Goal: Information Seeking & Learning: Understand process/instructions

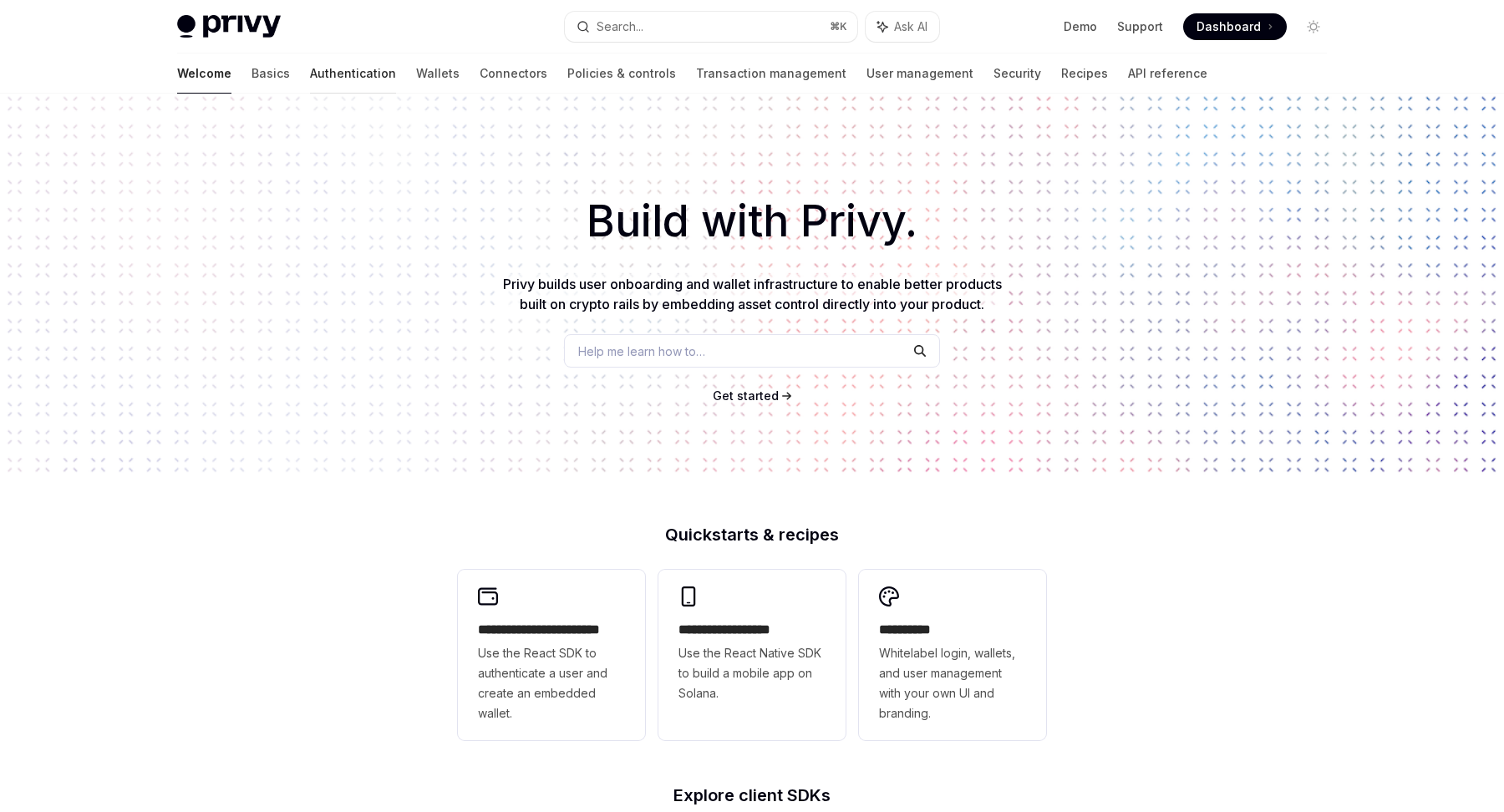
click at [310, 86] on link "Authentication" at bounding box center [353, 72] width 86 height 40
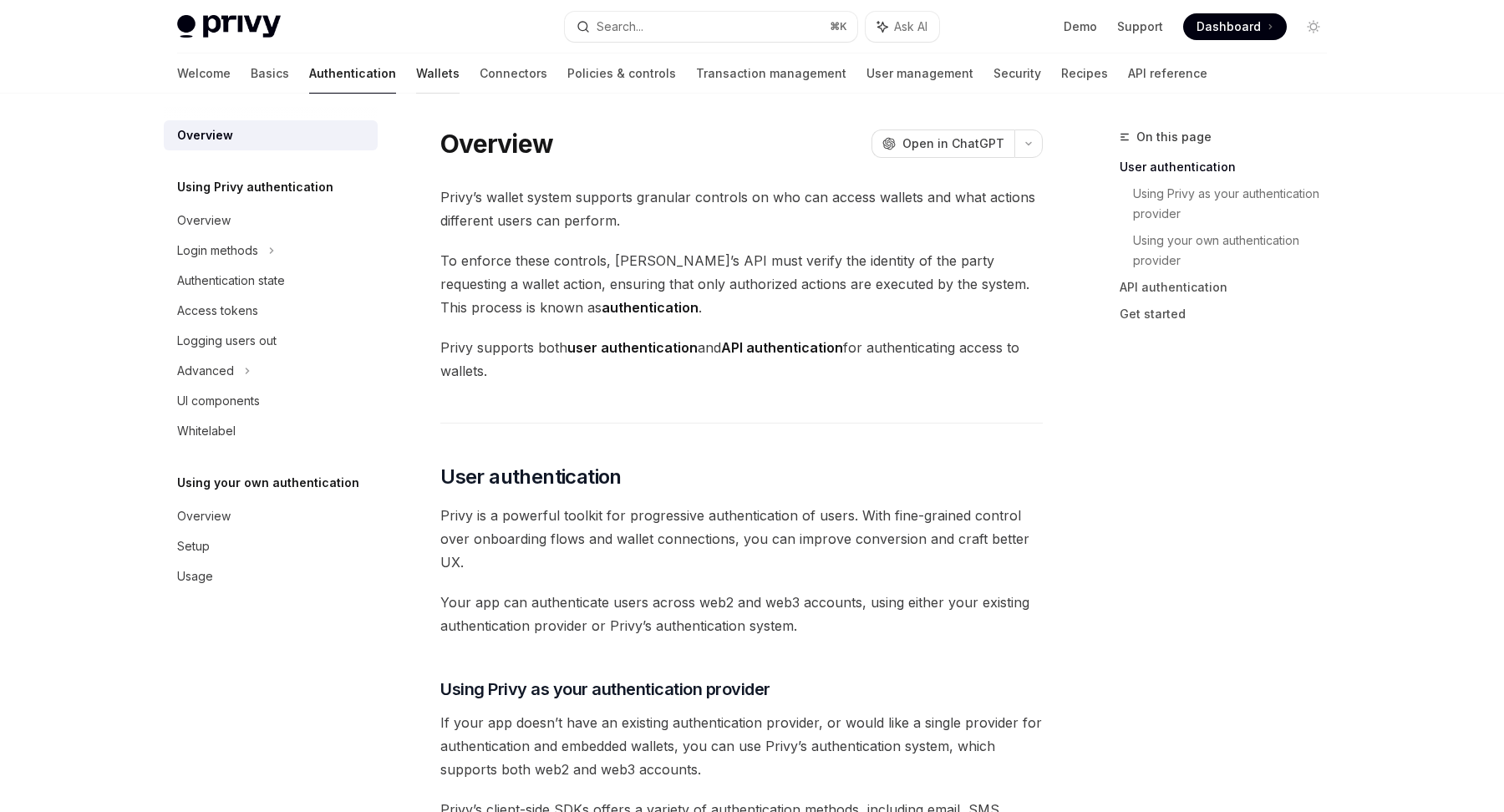
click at [416, 74] on link "Wallets" at bounding box center [437, 72] width 44 height 40
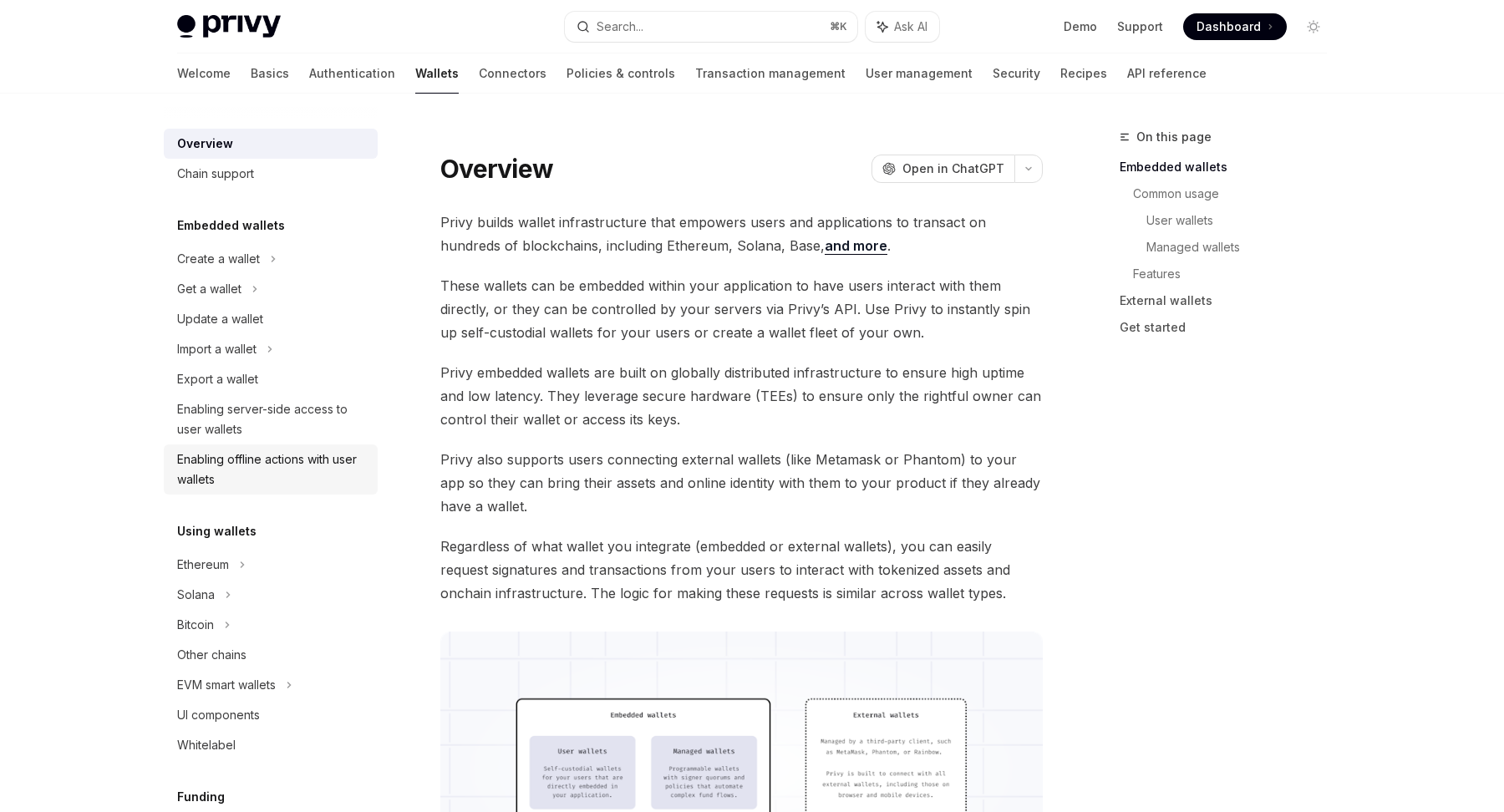
click at [199, 466] on div "Enabling offline actions with user wallets" at bounding box center [272, 469] width 191 height 40
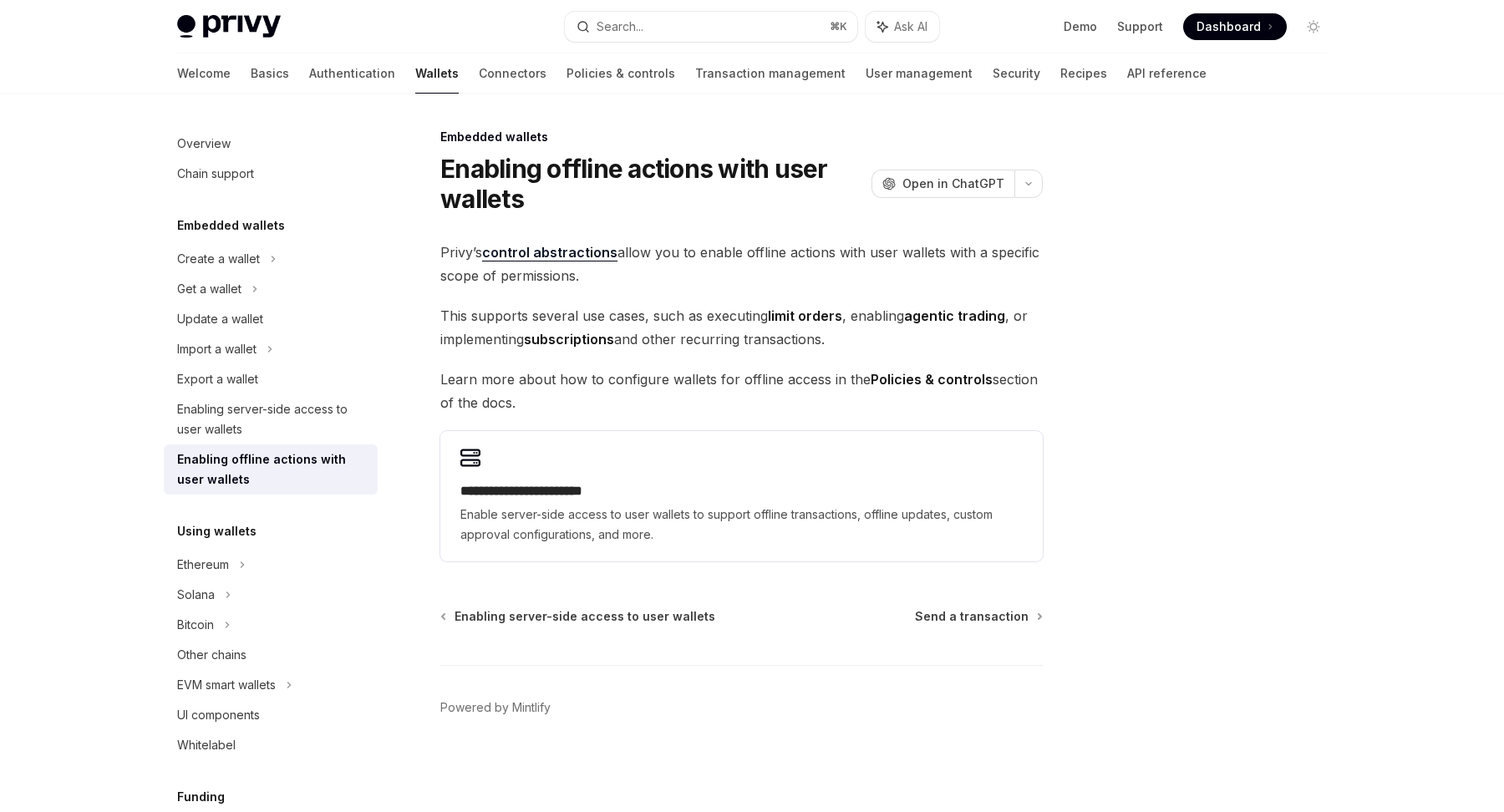
click at [842, 48] on div "Privy Docs home page Search... ⌘ K Ask AI Demo Support Dashboard Dashboard Sear…" at bounding box center [752, 26] width 1150 height 53
click at [866, 73] on link "User management" at bounding box center [919, 72] width 107 height 40
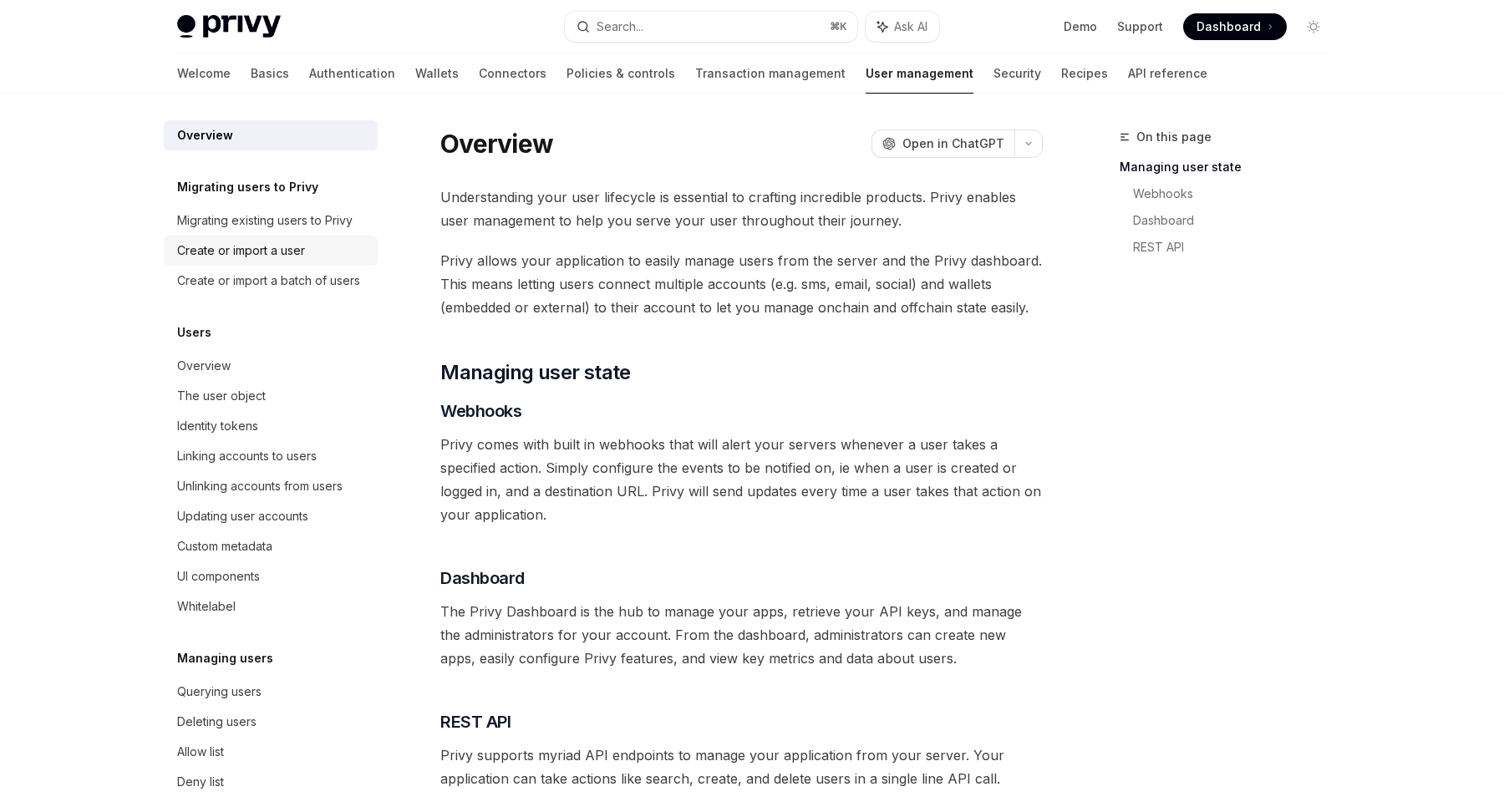
click at [192, 245] on div "Create or import a user" at bounding box center [241, 250] width 128 height 20
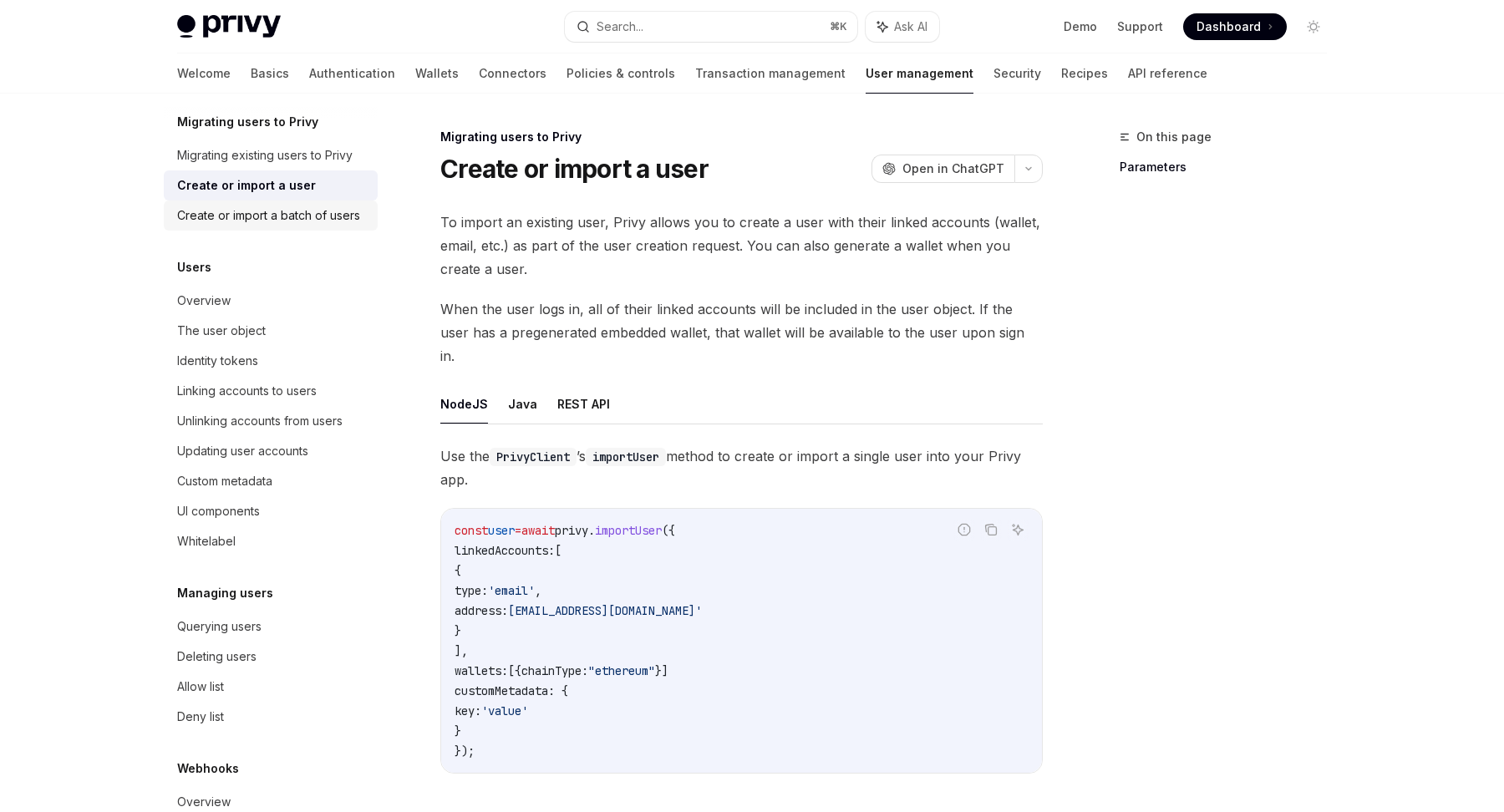
scroll to position [63, 0]
click at [206, 169] on link "Migrating existing users to Privy" at bounding box center [270, 158] width 214 height 30
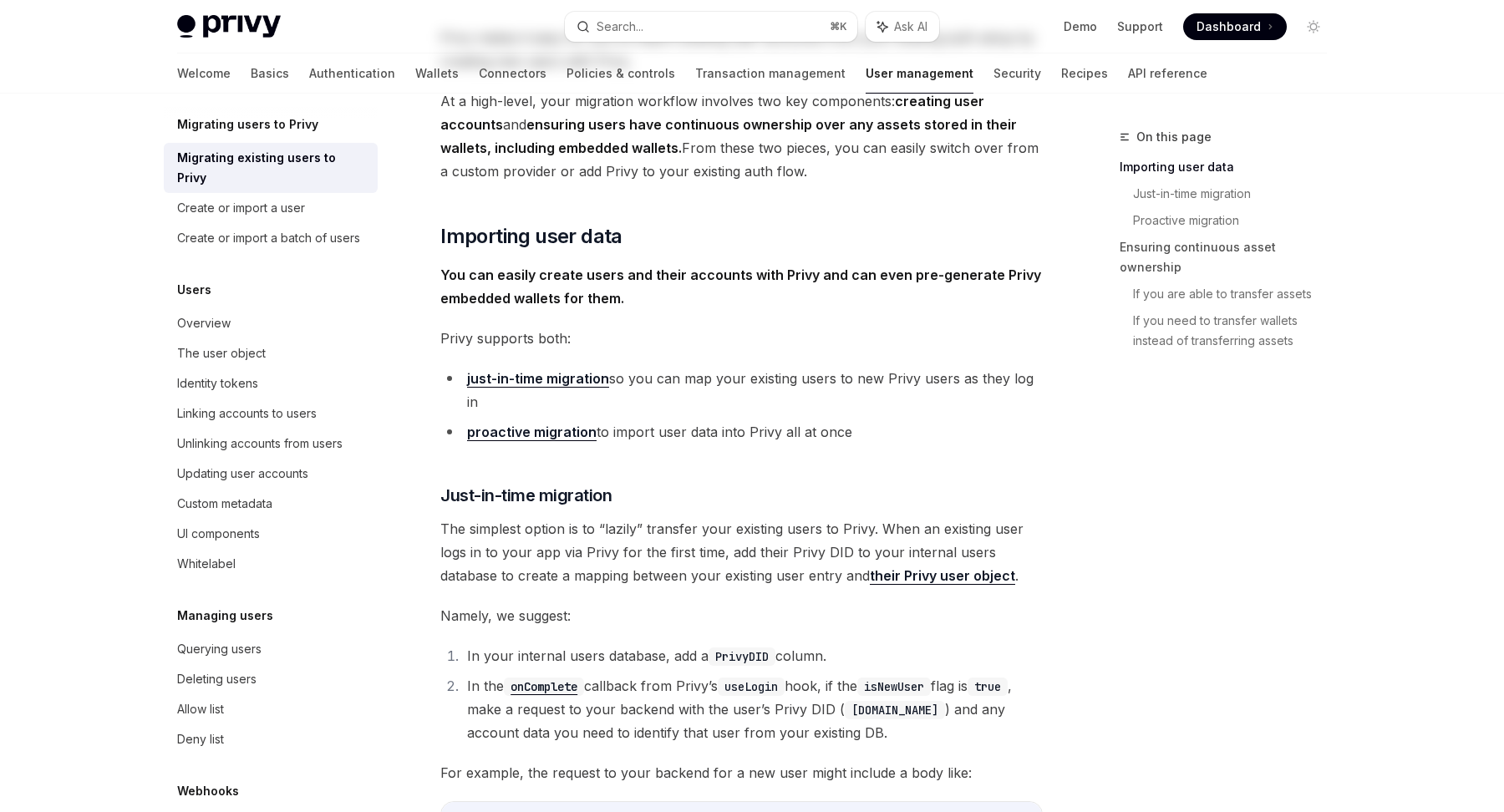
scroll to position [252, 0]
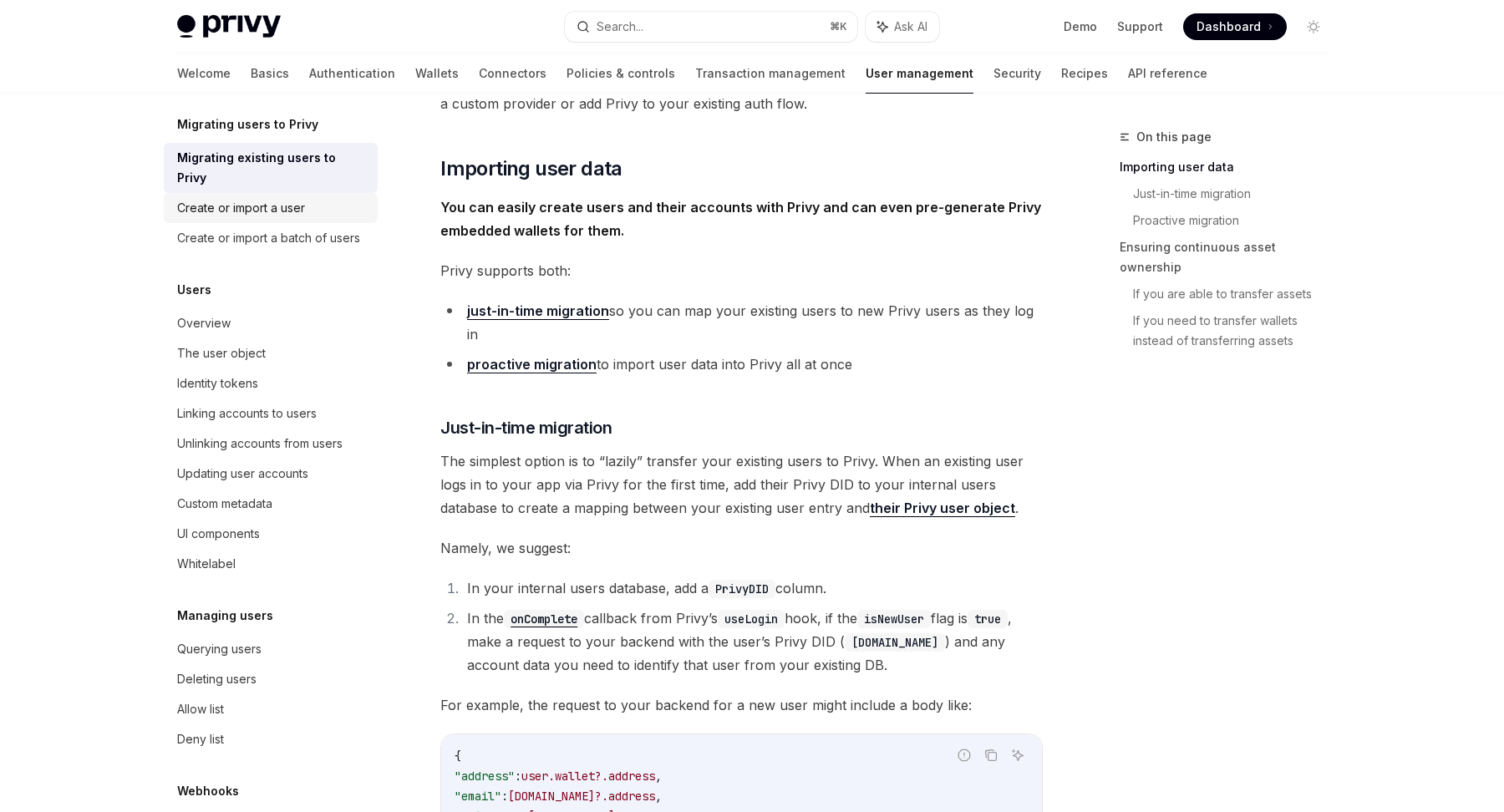
click at [194, 198] on div "Create or import a user" at bounding box center [241, 208] width 128 height 20
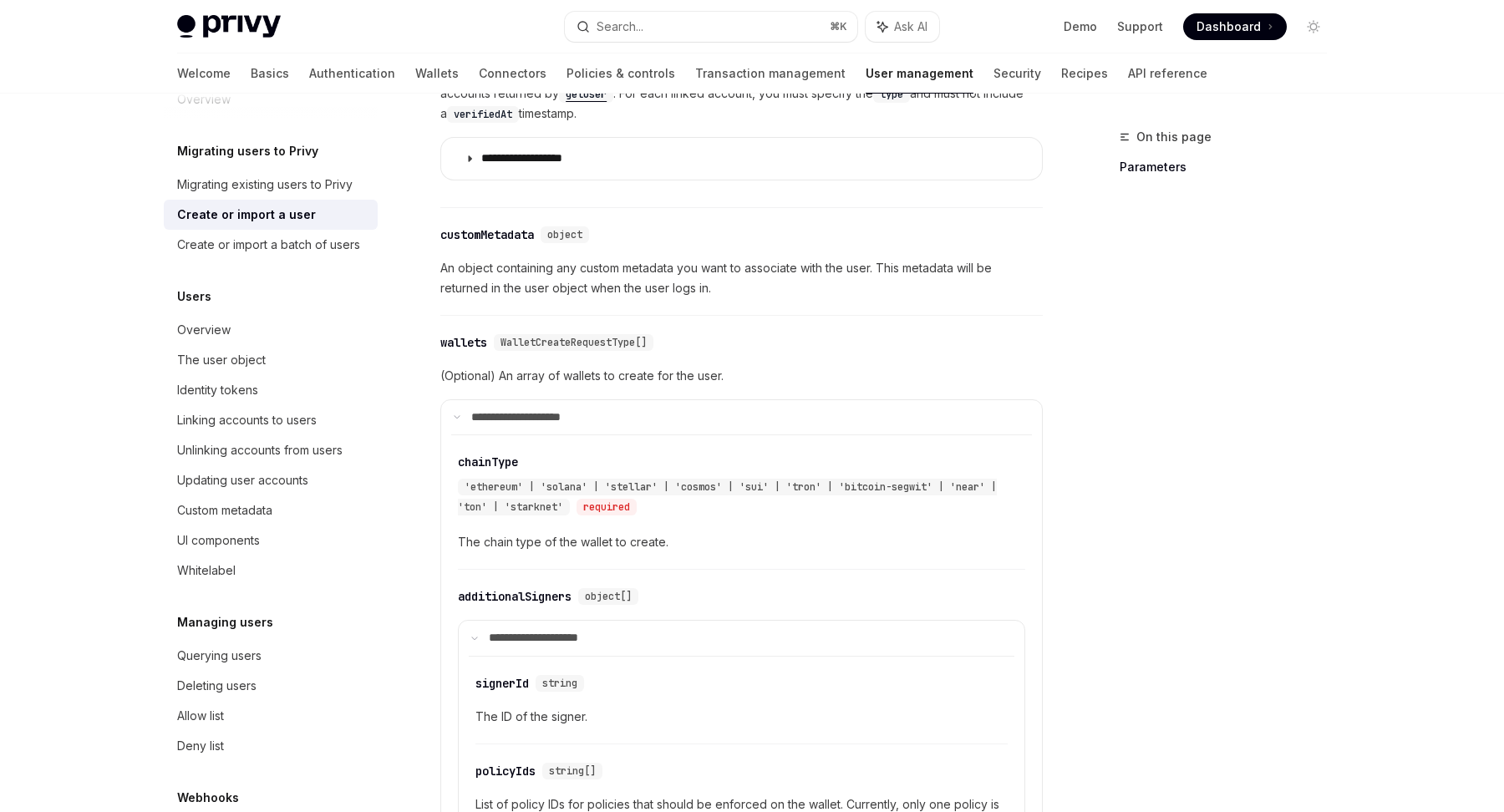
scroll to position [819, 0]
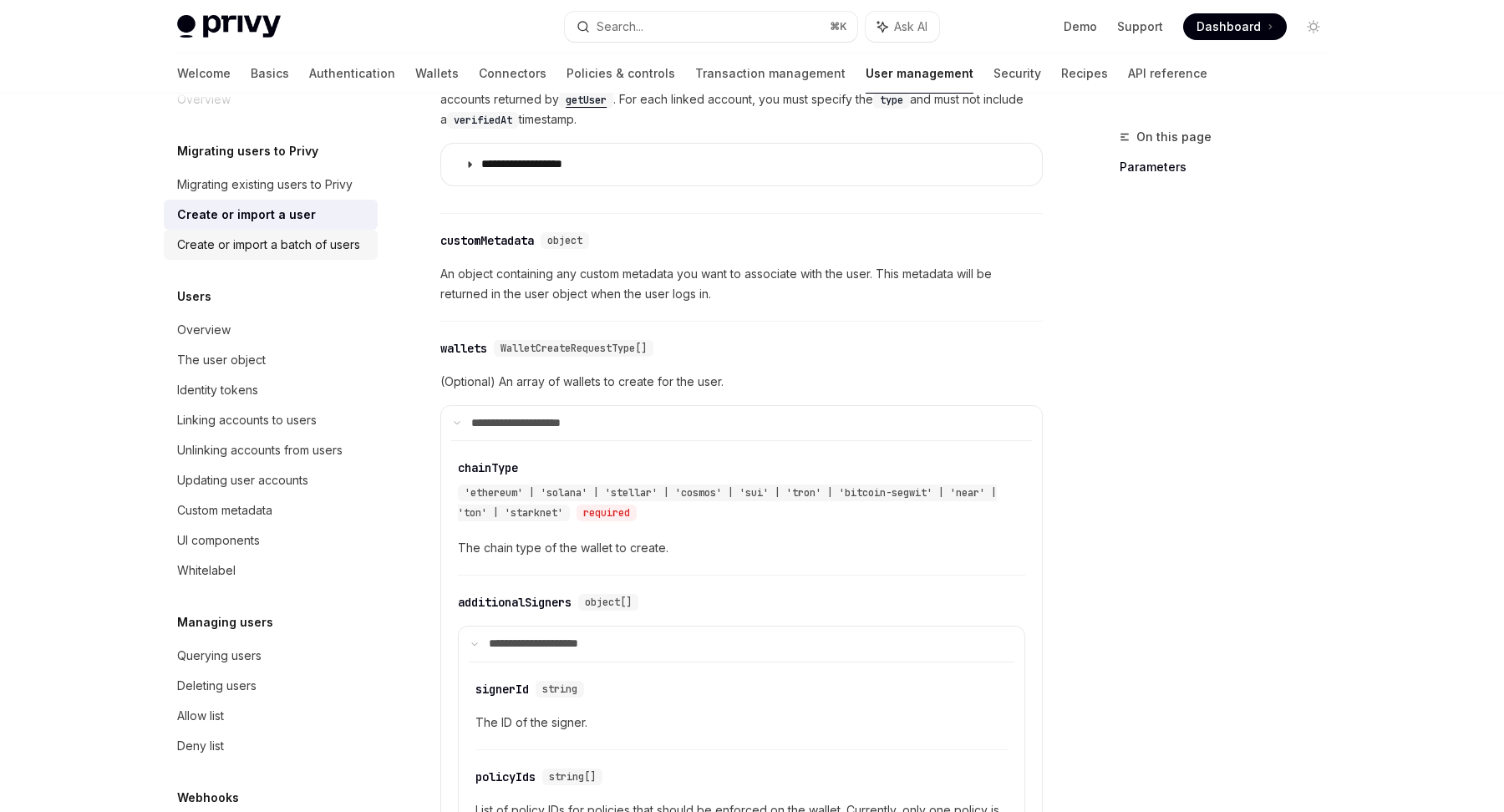
click at [273, 250] on div "Create or import a batch of users" at bounding box center [268, 245] width 183 height 20
type textarea "*"
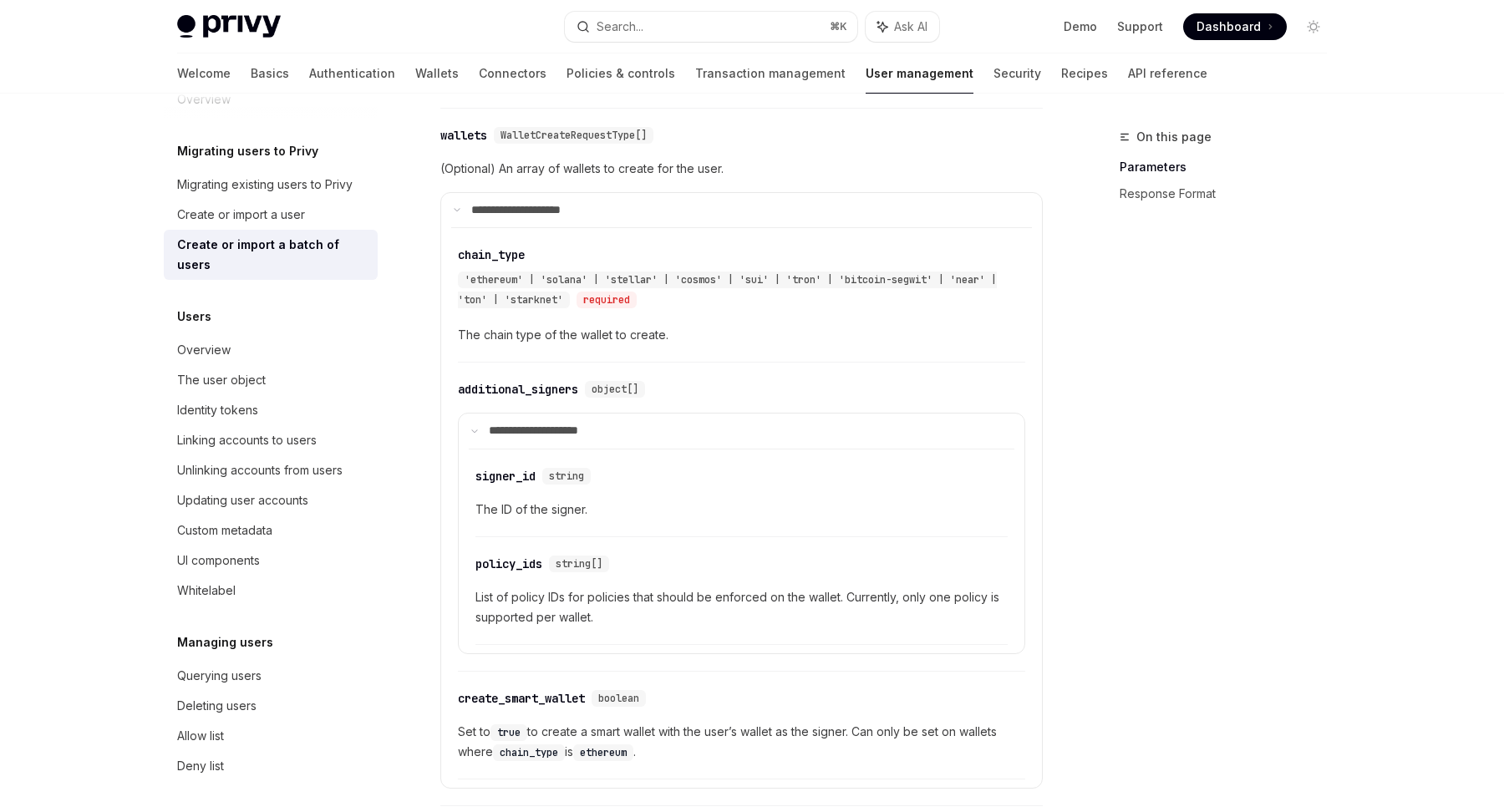
scroll to position [1494, 0]
